Goal: Check status: Check status

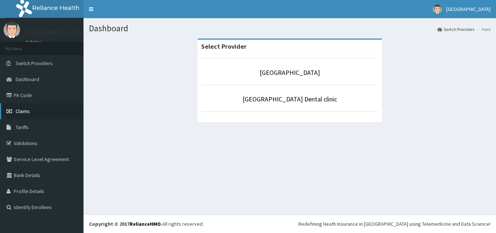
click at [27, 107] on link "Claims" at bounding box center [41, 111] width 83 height 16
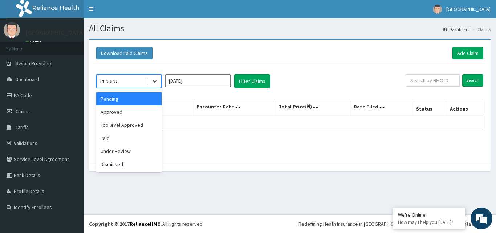
click at [158, 78] on icon at bounding box center [154, 80] width 7 height 7
click at [135, 110] on div "Approved" at bounding box center [128, 111] width 65 height 13
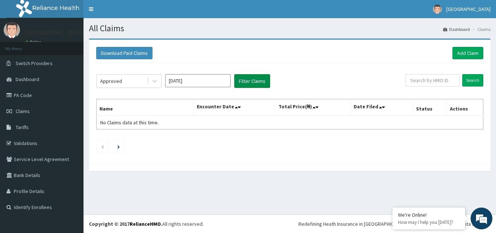
click at [254, 85] on button "Filter Claims" at bounding box center [252, 81] width 36 height 14
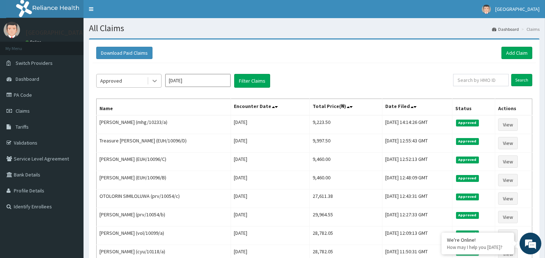
click at [155, 76] on div at bounding box center [154, 80] width 13 height 13
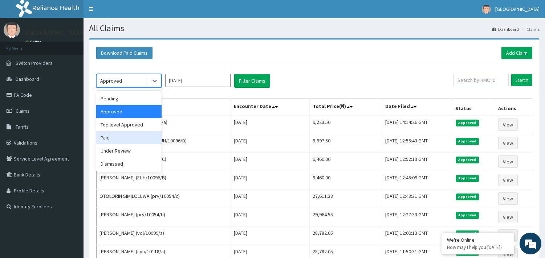
click at [130, 135] on div "Paid" at bounding box center [128, 137] width 65 height 13
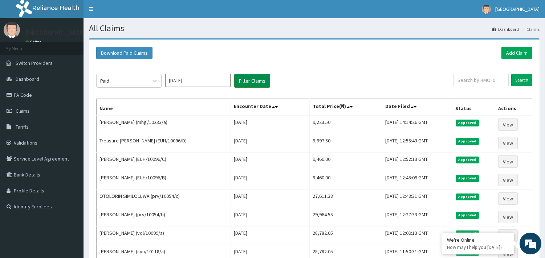
click at [246, 81] on button "Filter Claims" at bounding box center [252, 81] width 36 height 14
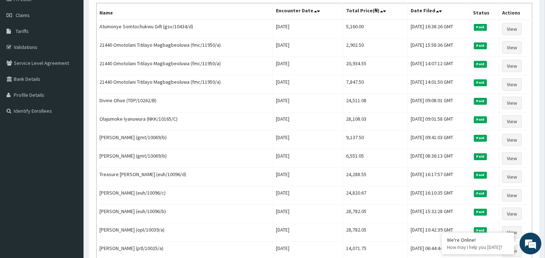
scroll to position [54, 0]
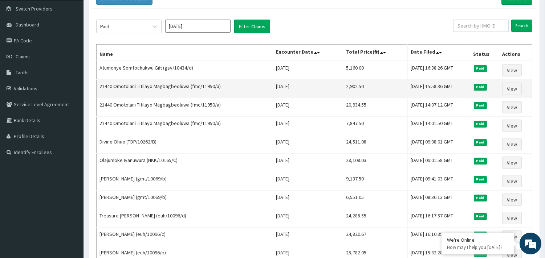
click at [179, 90] on td "21440 Omotolani Titilayo Magbagbeoluwa (fmc/11950/a)" at bounding box center [184, 89] width 176 height 19
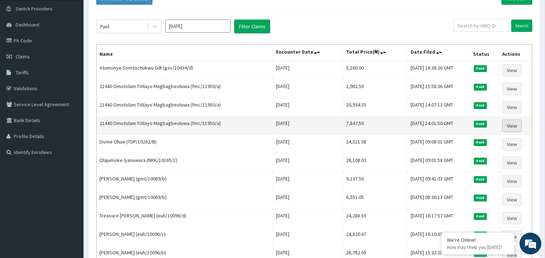
click at [495, 122] on link "View" at bounding box center [512, 126] width 20 height 12
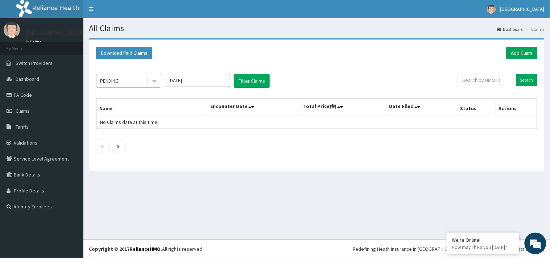
click at [155, 80] on icon at bounding box center [154, 80] width 7 height 7
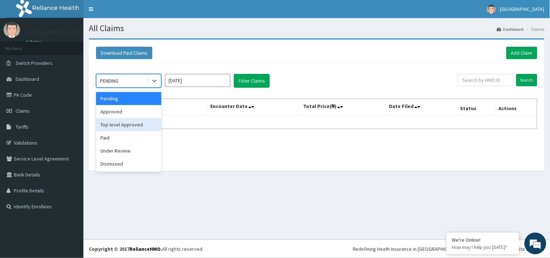
click at [136, 123] on div "Top level Approved" at bounding box center [128, 124] width 65 height 13
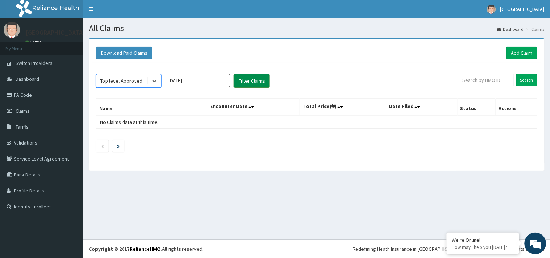
click at [243, 82] on button "Filter Claims" at bounding box center [252, 81] width 36 height 14
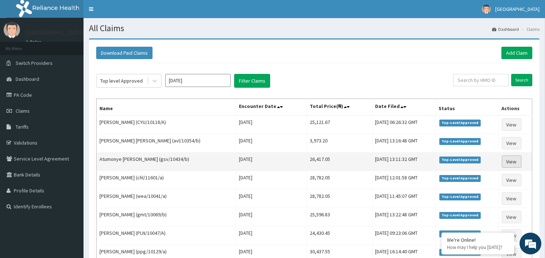
click at [520, 158] on link "View" at bounding box center [511, 162] width 20 height 12
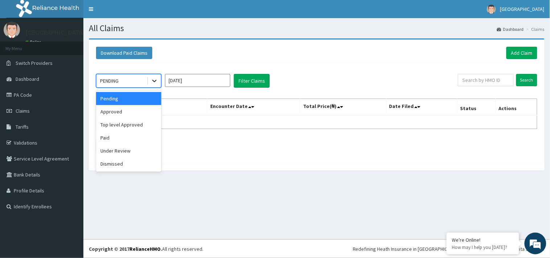
click at [155, 81] on icon at bounding box center [154, 81] width 4 height 3
click at [140, 153] on div "Under Review" at bounding box center [128, 150] width 65 height 13
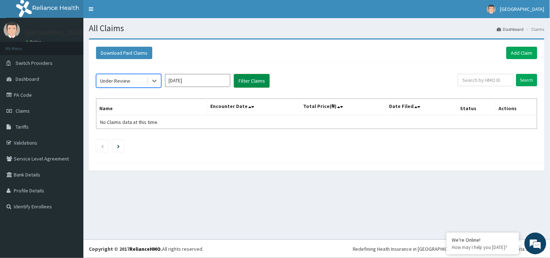
click at [242, 80] on button "Filter Claims" at bounding box center [252, 81] width 36 height 14
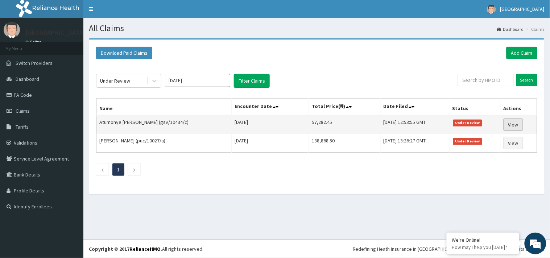
click at [513, 120] on link "View" at bounding box center [514, 125] width 20 height 12
